Goal: Transaction & Acquisition: Purchase product/service

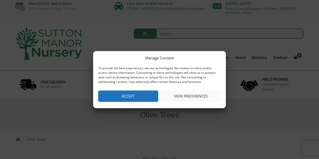
scroll to position [3, 0]
click at [143, 94] on button "Accept" at bounding box center [128, 95] width 60 height 11
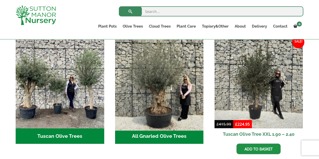
scroll to position [199, 0]
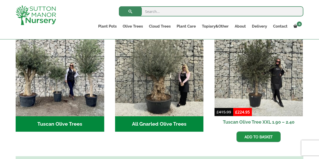
click at [246, 116] on h2 "Tuscan Olive Tree XXL 1.90 – 2.40" at bounding box center [259, 121] width 89 height 11
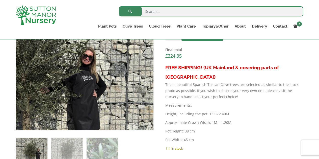
scroll to position [219, 0]
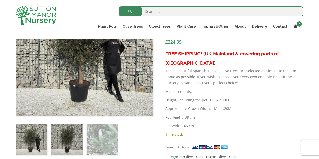
click at [70, 138] on img at bounding box center [67, 140] width 32 height 32
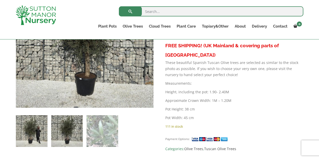
click at [34, 125] on img at bounding box center [32, 131] width 32 height 32
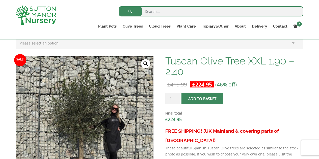
scroll to position [147, 0]
